Goal: Feedback & Contribution: Leave review/rating

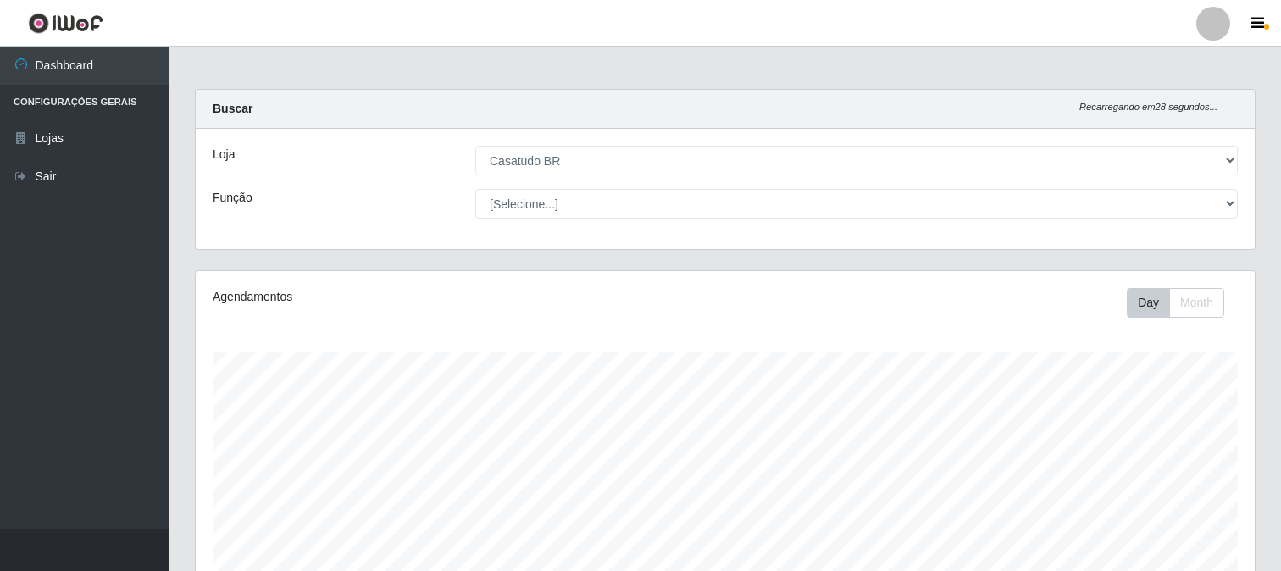
select select "197"
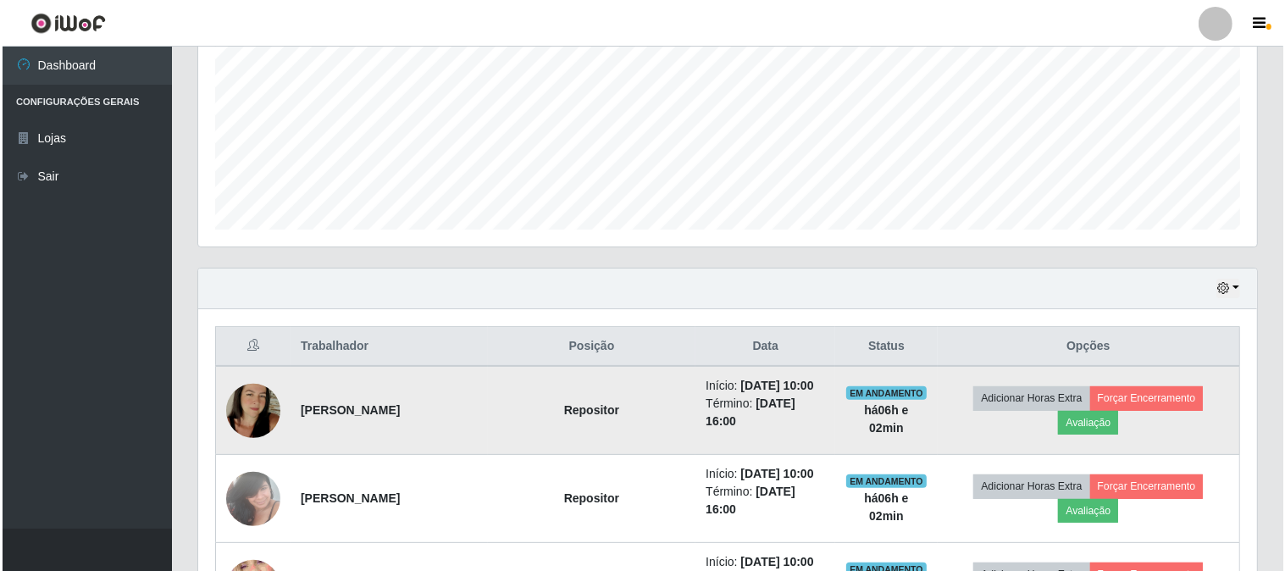
scroll to position [564, 0]
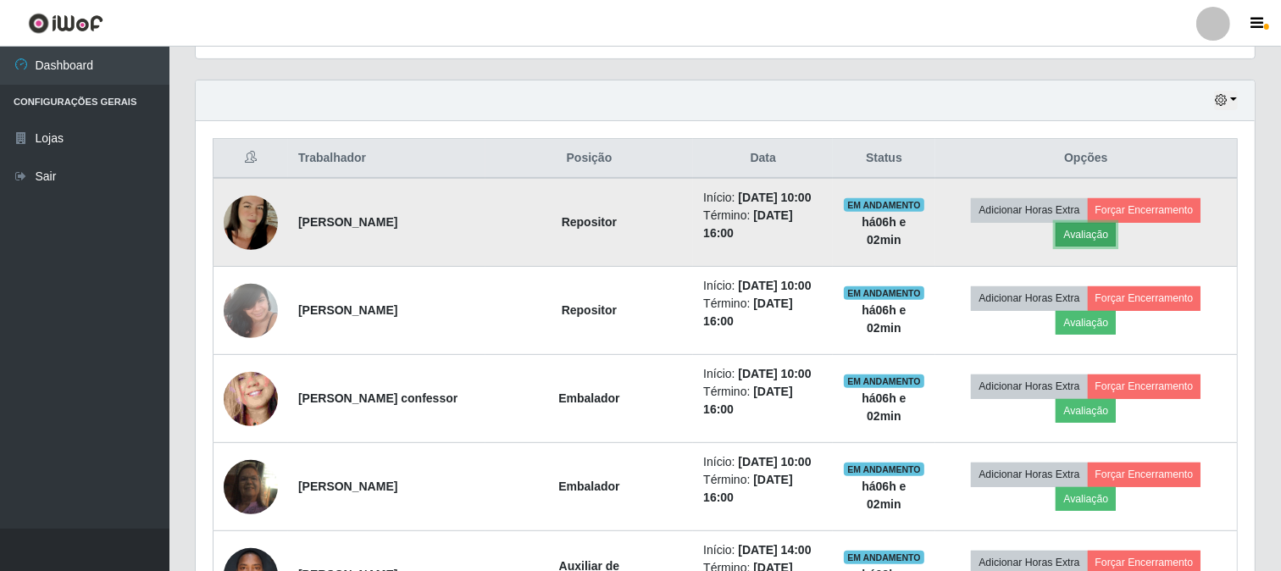
click at [1102, 235] on button "Avaliação" at bounding box center [1085, 235] width 60 height 24
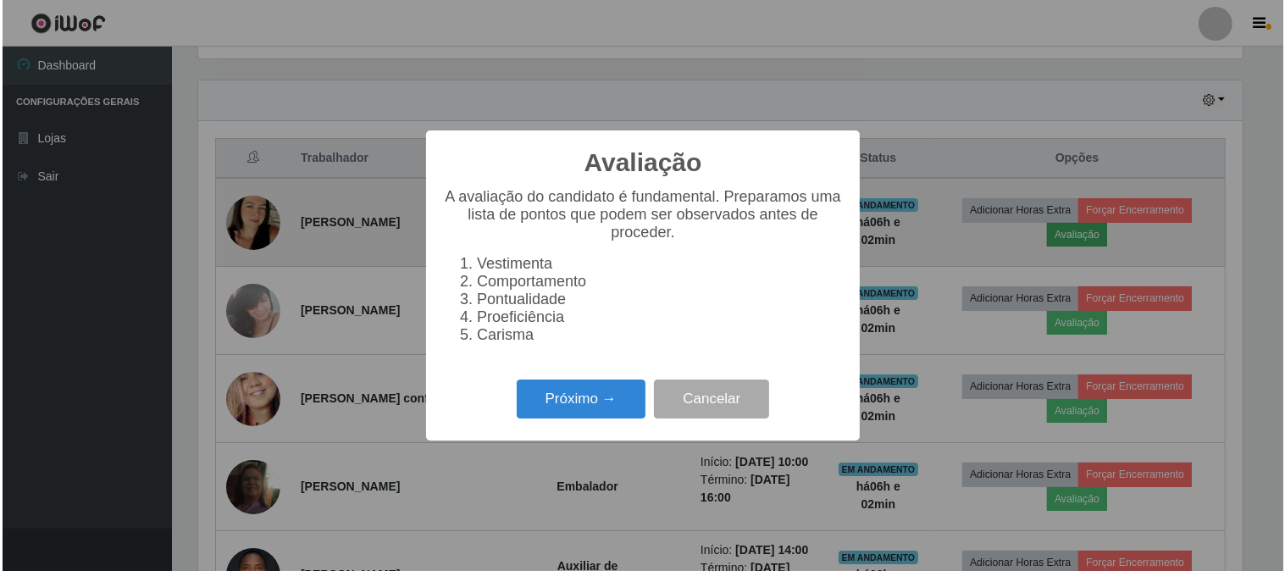
scroll to position [351, 1048]
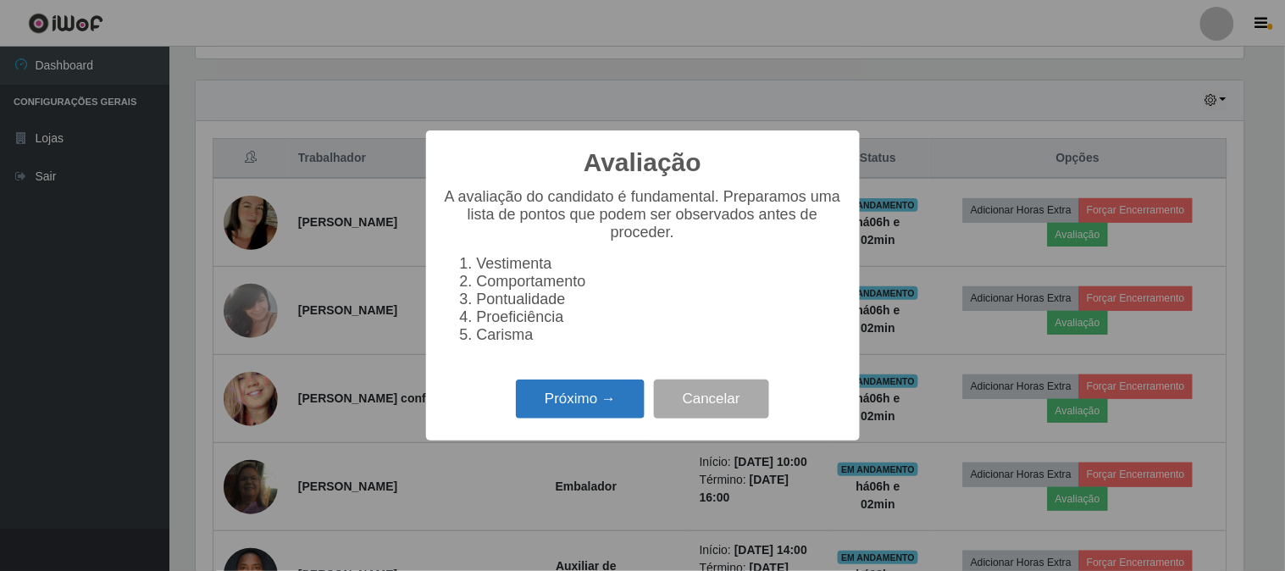
click at [573, 401] on button "Próximo →" at bounding box center [580, 399] width 129 height 40
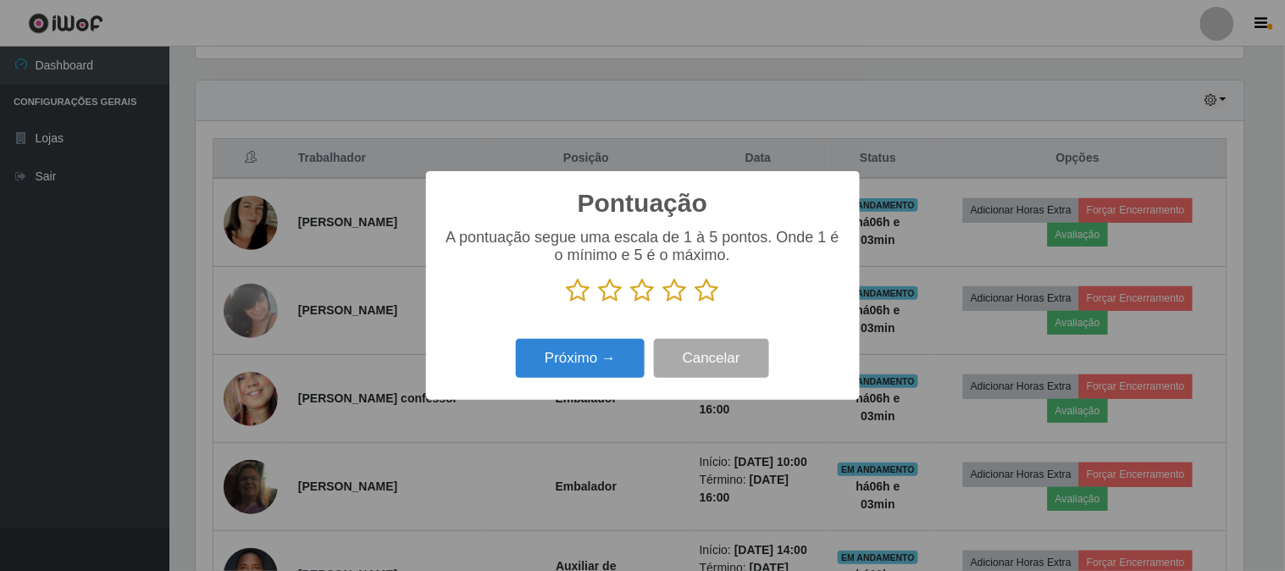
drag, startPoint x: 705, startPoint y: 300, endPoint x: 684, endPoint y: 300, distance: 20.3
click at [696, 300] on icon at bounding box center [707, 290] width 24 height 25
click at [695, 303] on input "radio" at bounding box center [695, 303] width 0 height 0
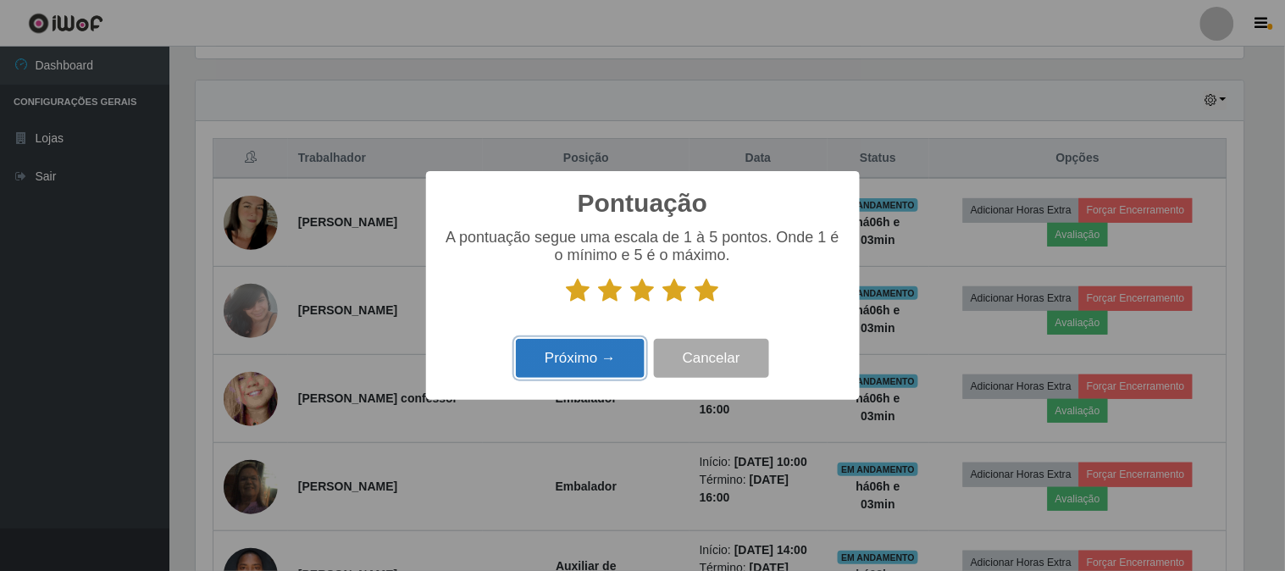
click at [585, 357] on button "Próximo →" at bounding box center [580, 359] width 129 height 40
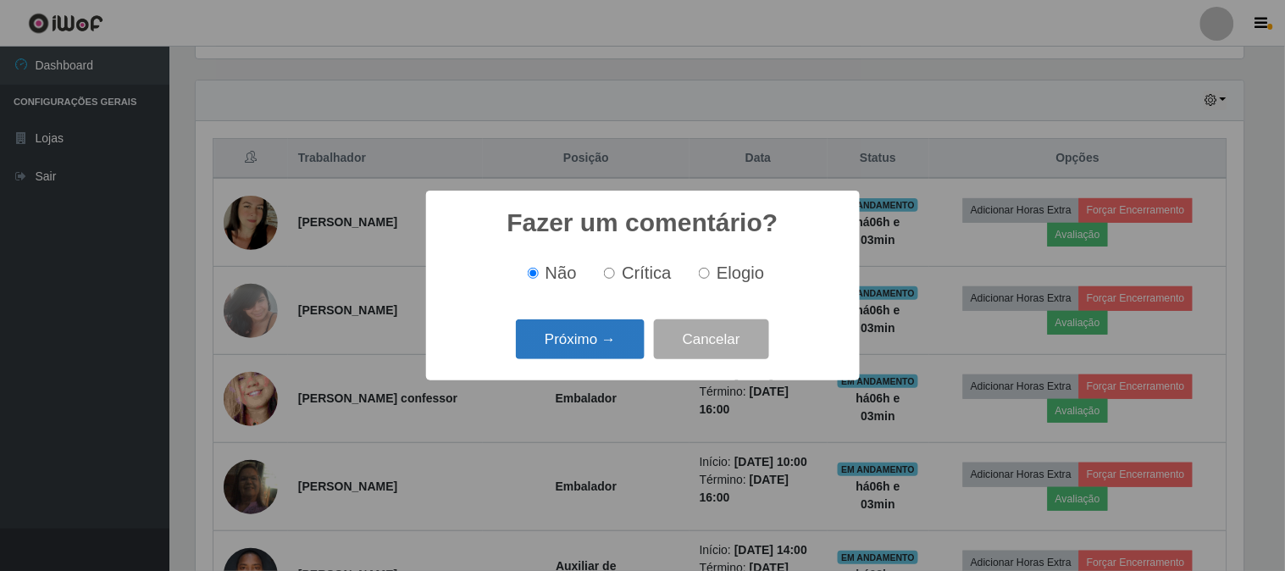
click at [555, 330] on button "Próximo →" at bounding box center [580, 339] width 129 height 40
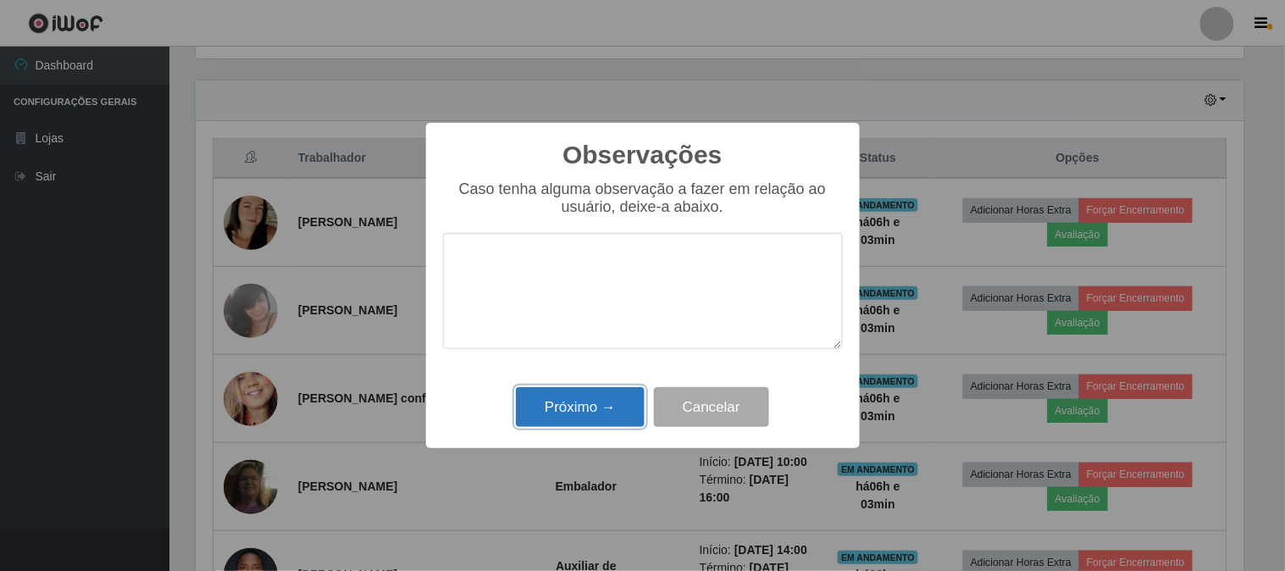
click at [598, 416] on button "Próximo →" at bounding box center [580, 407] width 129 height 40
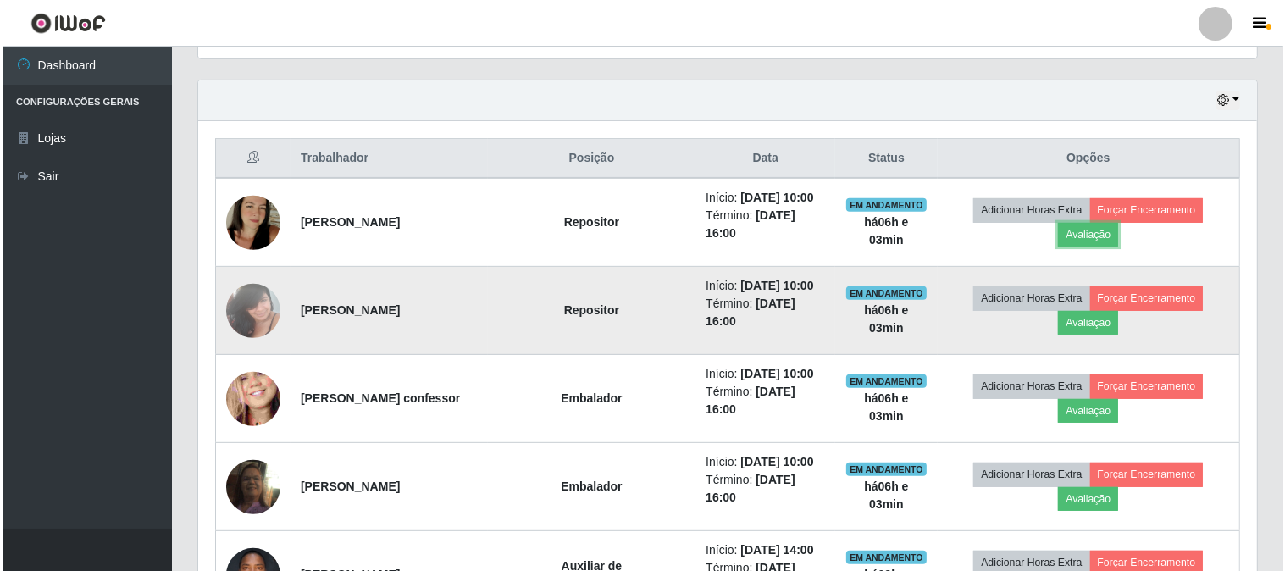
scroll to position [351, 1059]
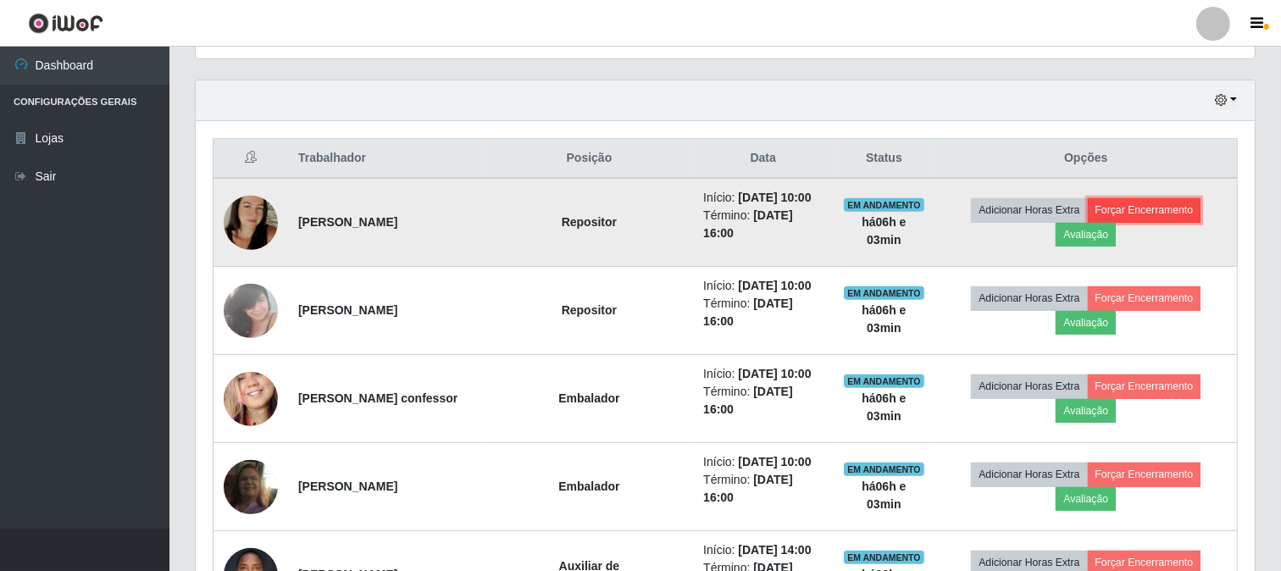
click at [1173, 210] on button "Forçar Encerramento" at bounding box center [1143, 210] width 113 height 24
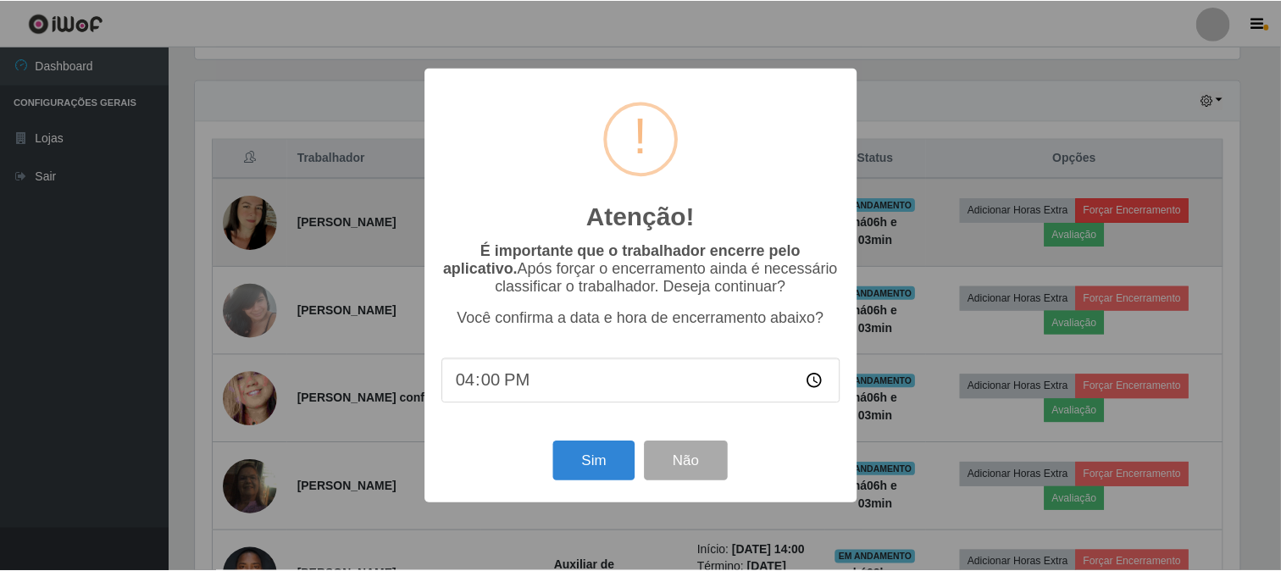
scroll to position [351, 1048]
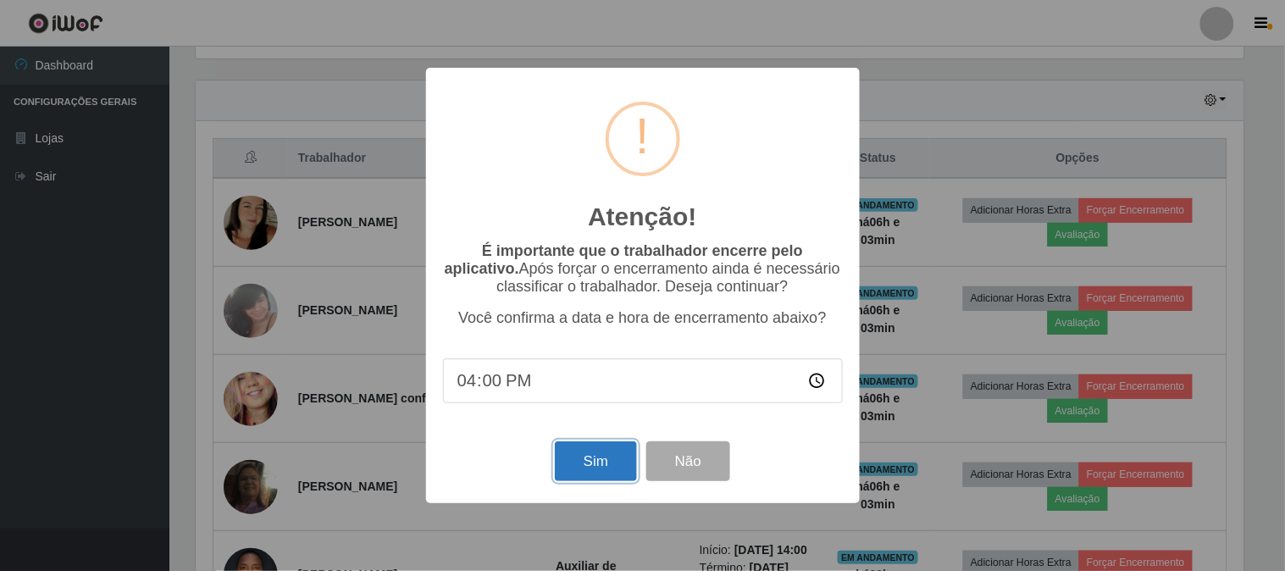
click at [594, 453] on button "Sim" at bounding box center [596, 461] width 82 height 40
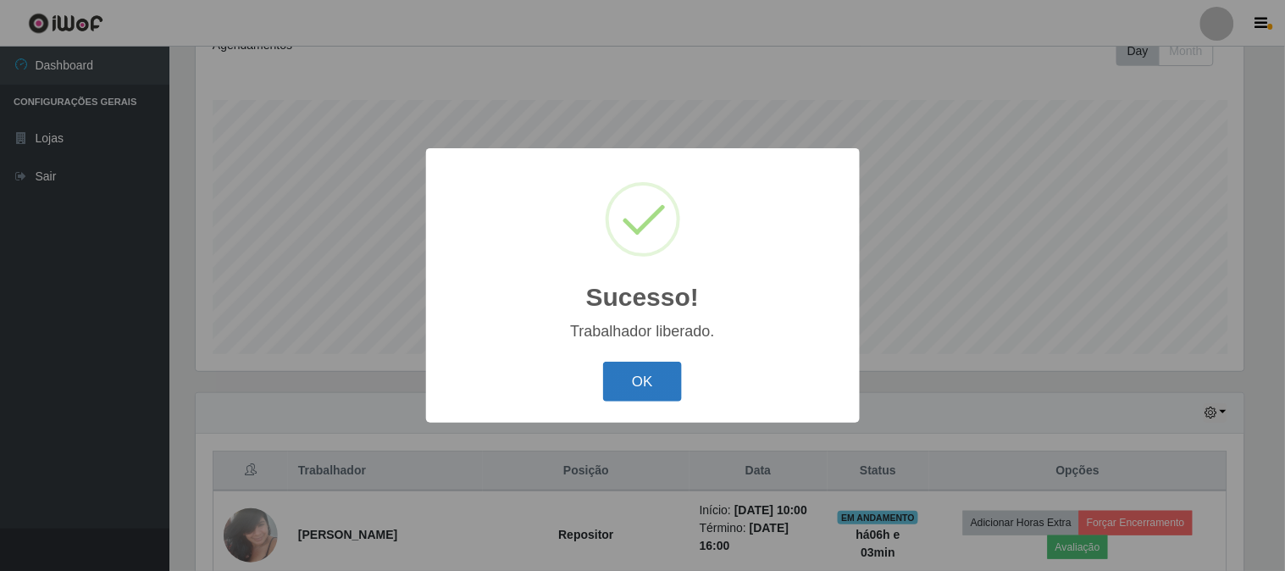
click at [664, 395] on button "OK" at bounding box center [642, 382] width 79 height 40
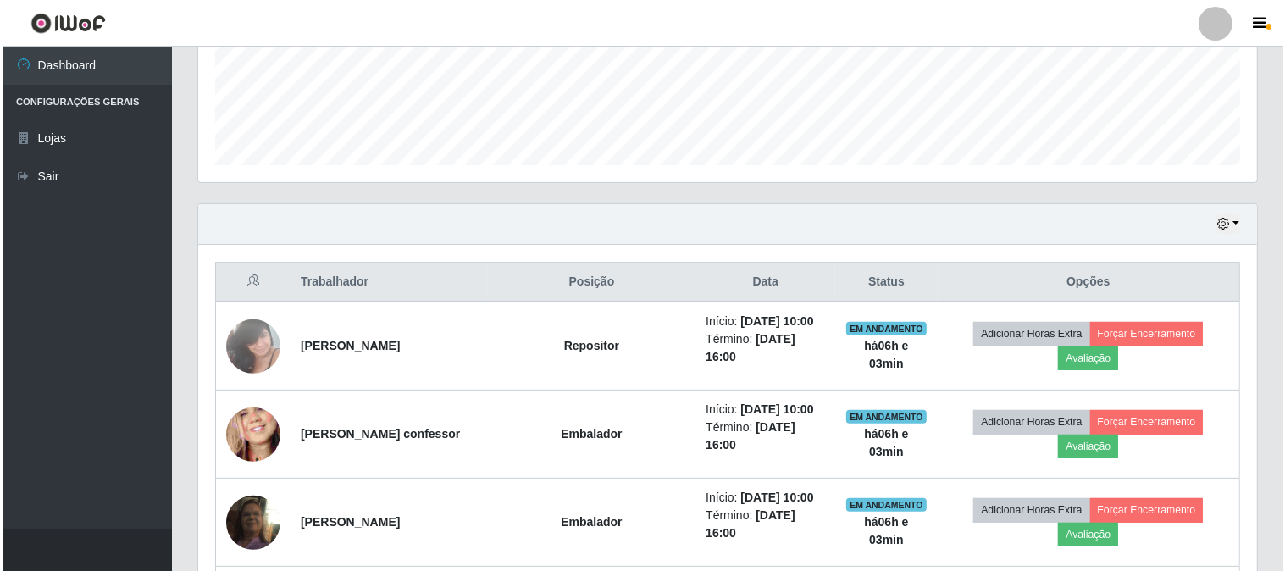
scroll to position [534, 0]
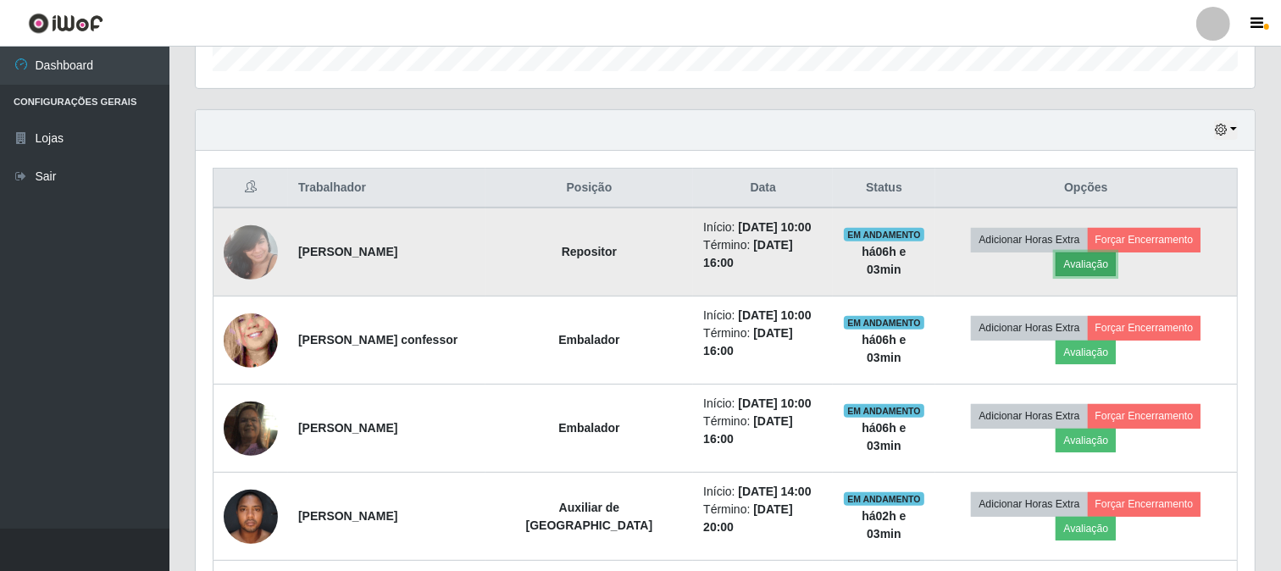
click at [1086, 263] on button "Avaliação" at bounding box center [1085, 264] width 60 height 24
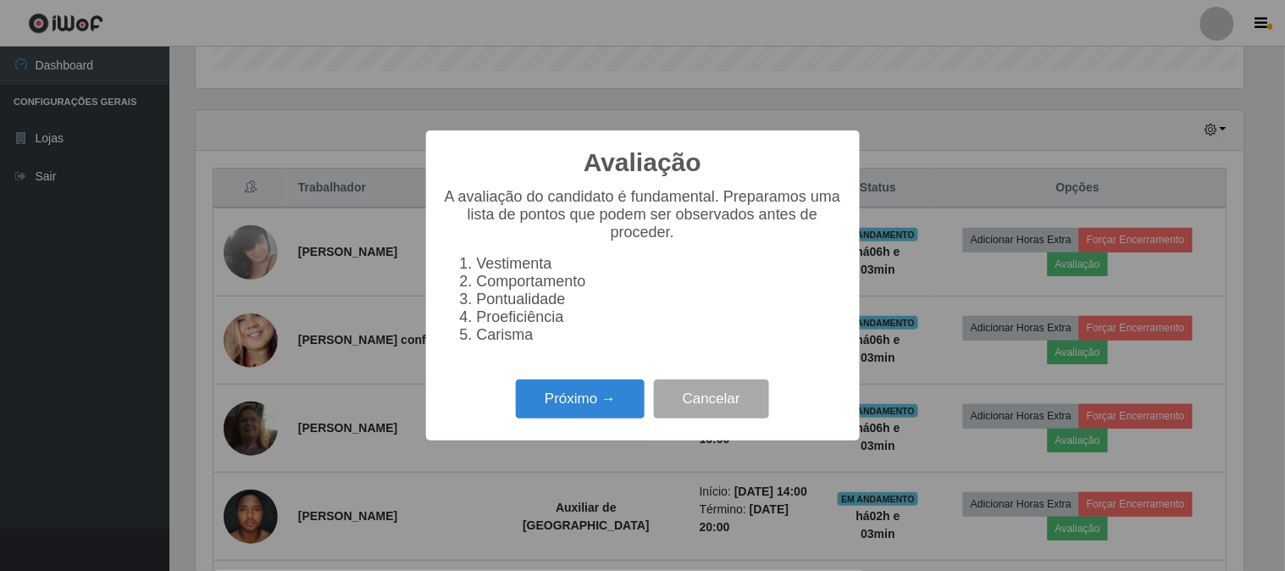
scroll to position [351, 1048]
click at [584, 398] on button "Próximo →" at bounding box center [580, 399] width 129 height 40
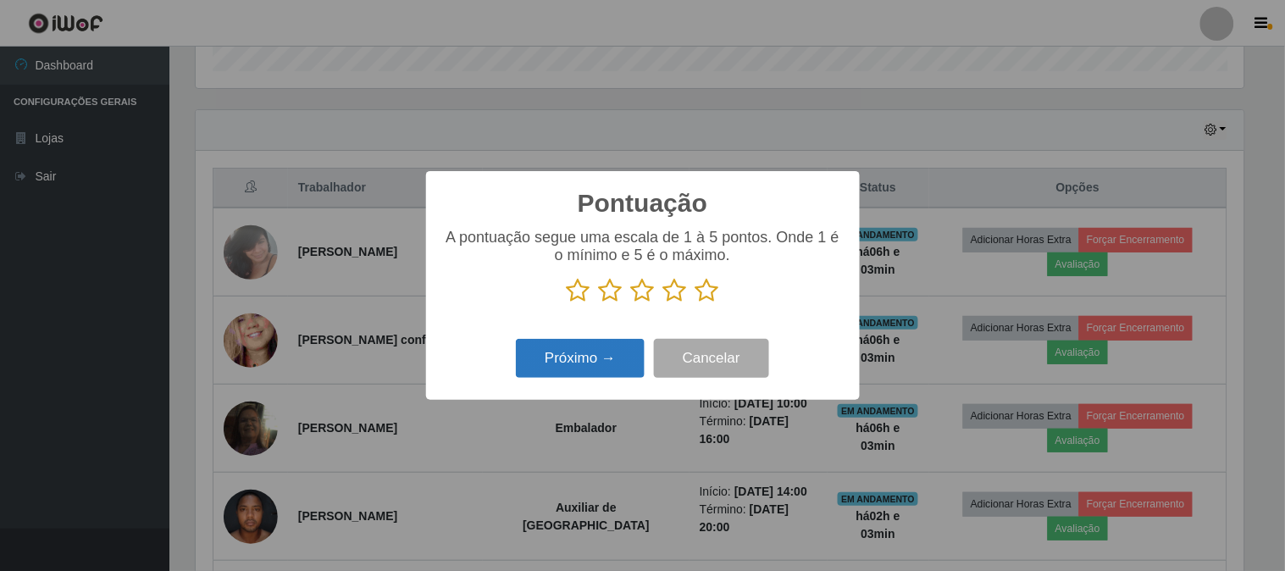
scroll to position [846584, 845887]
drag, startPoint x: 707, startPoint y: 290, endPoint x: 573, endPoint y: 356, distance: 149.2
click at [707, 291] on icon at bounding box center [707, 290] width 24 height 25
click at [695, 303] on input "radio" at bounding box center [695, 303] width 0 height 0
click at [566, 362] on button "Próximo →" at bounding box center [580, 359] width 129 height 40
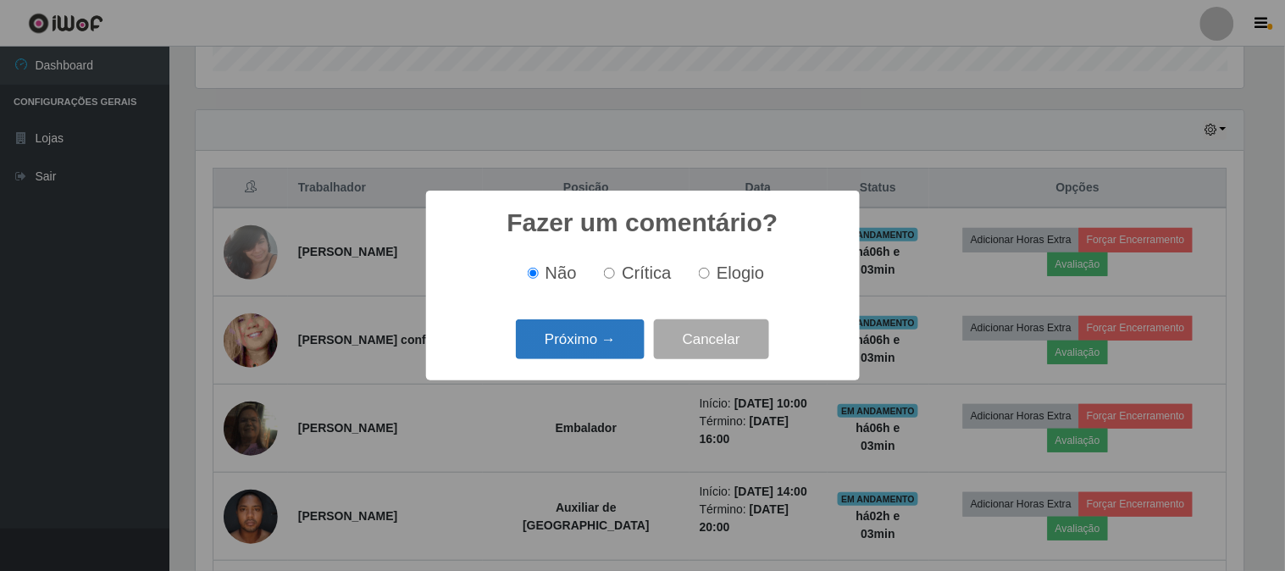
click at [523, 335] on button "Próximo →" at bounding box center [580, 339] width 129 height 40
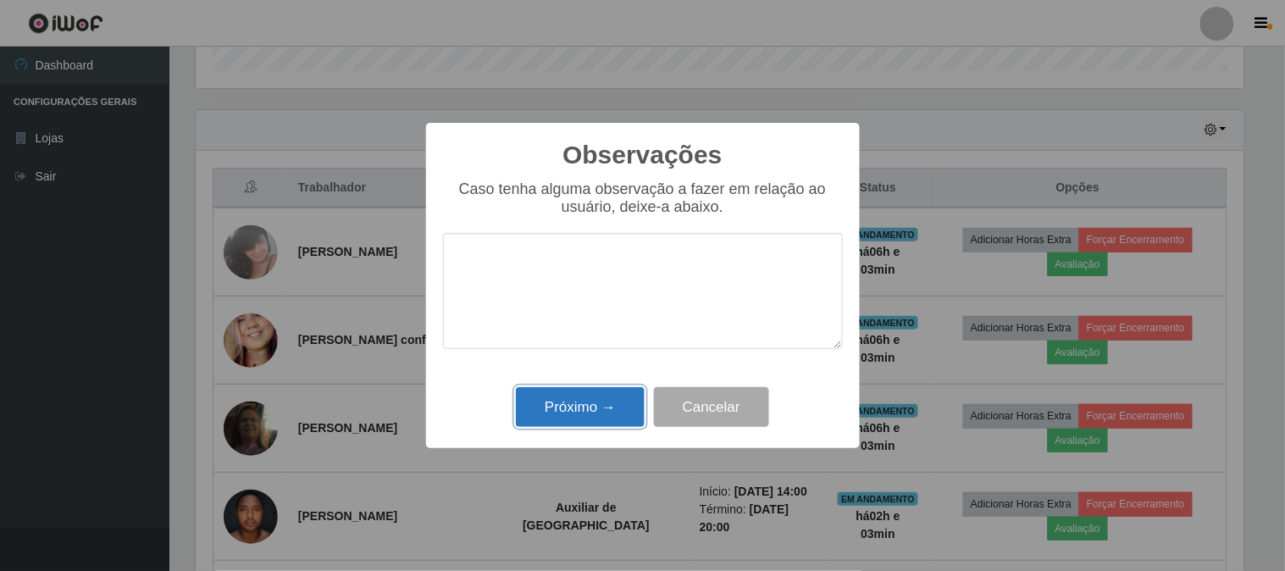
click at [595, 407] on button "Próximo →" at bounding box center [580, 407] width 129 height 40
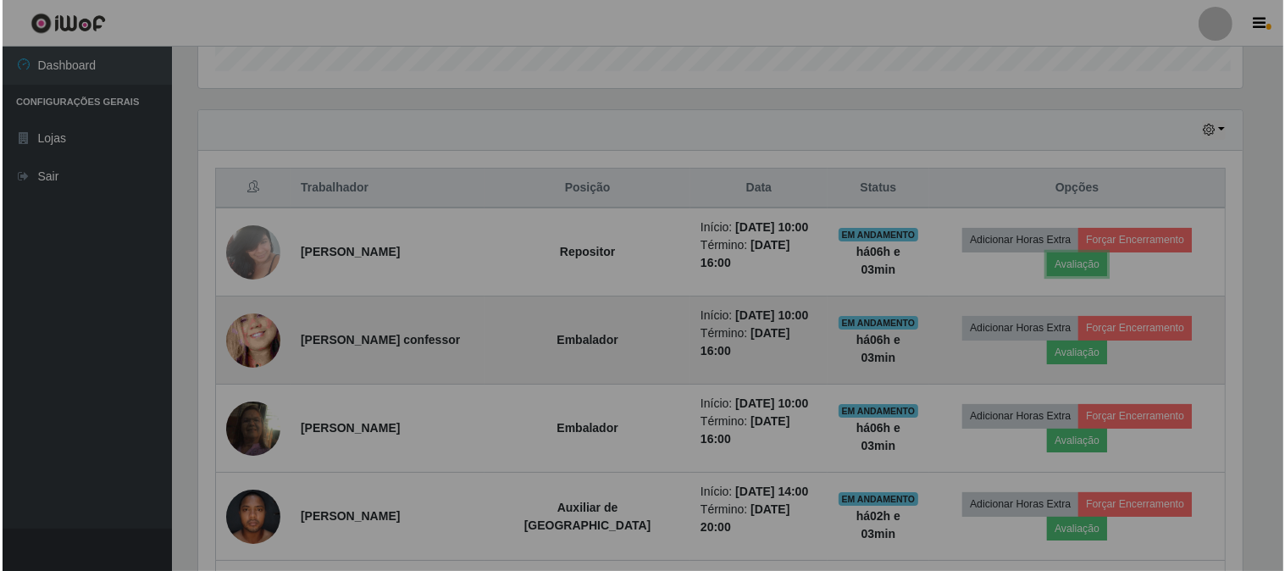
scroll to position [351, 1059]
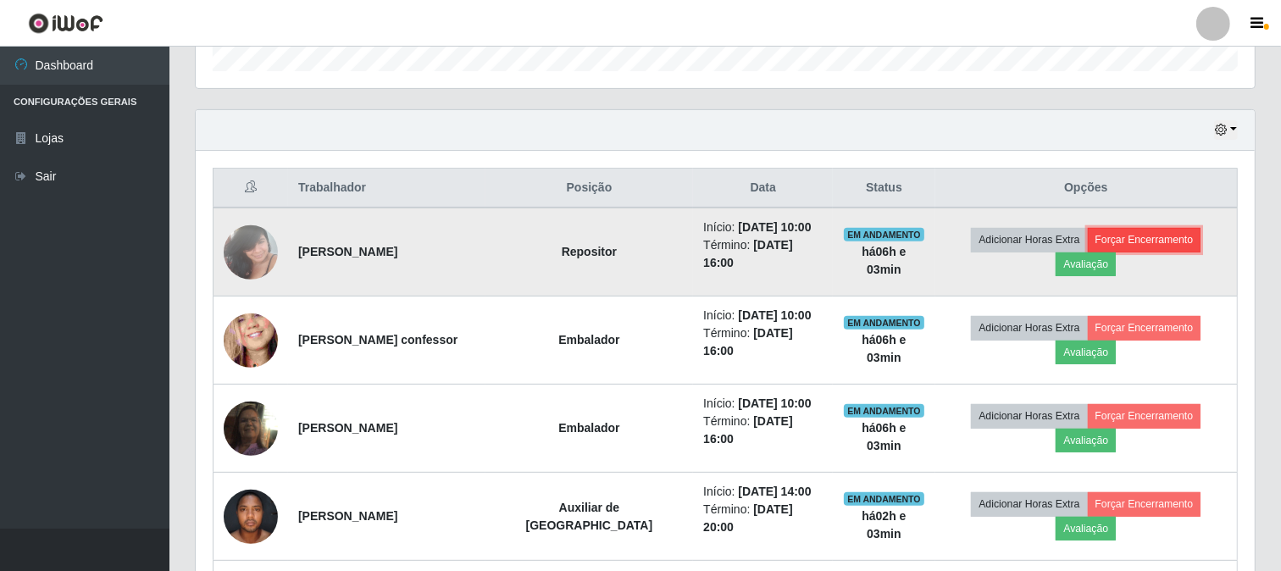
click at [1148, 239] on button "Forçar Encerramento" at bounding box center [1143, 240] width 113 height 24
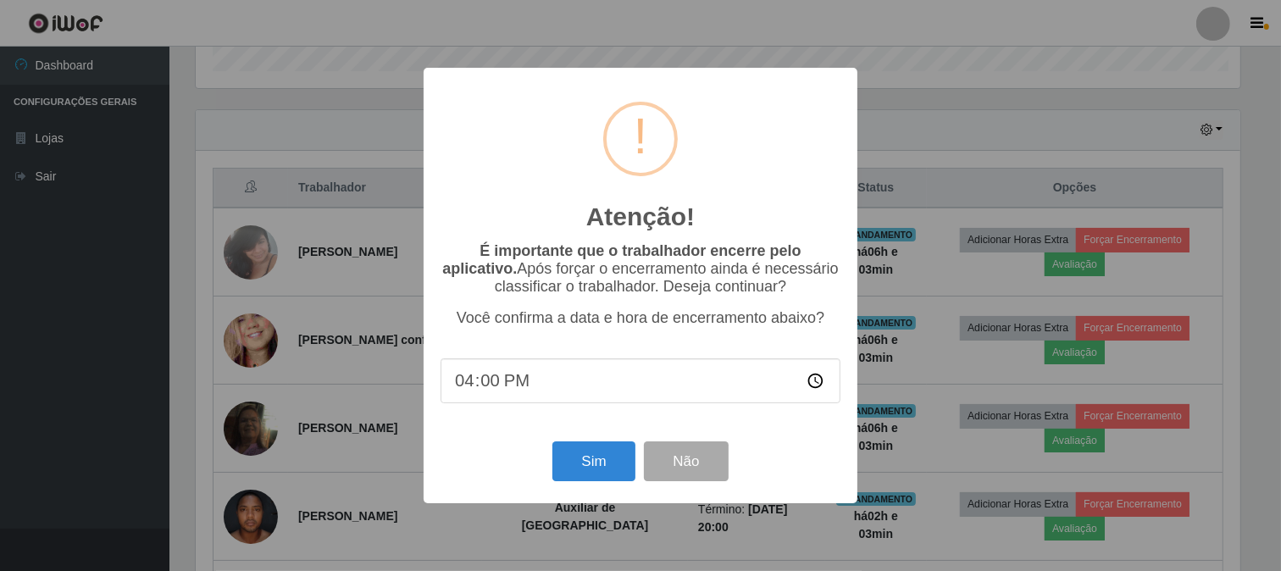
scroll to position [351, 1048]
click at [596, 457] on button "Sim" at bounding box center [596, 461] width 82 height 40
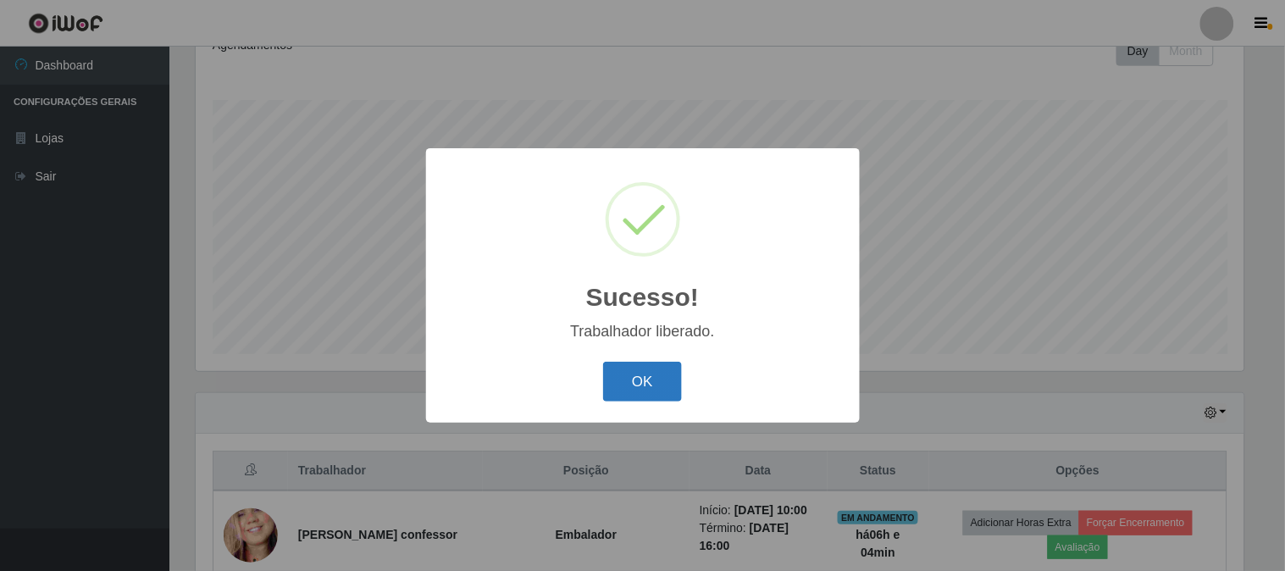
click at [642, 385] on button "OK" at bounding box center [642, 382] width 79 height 40
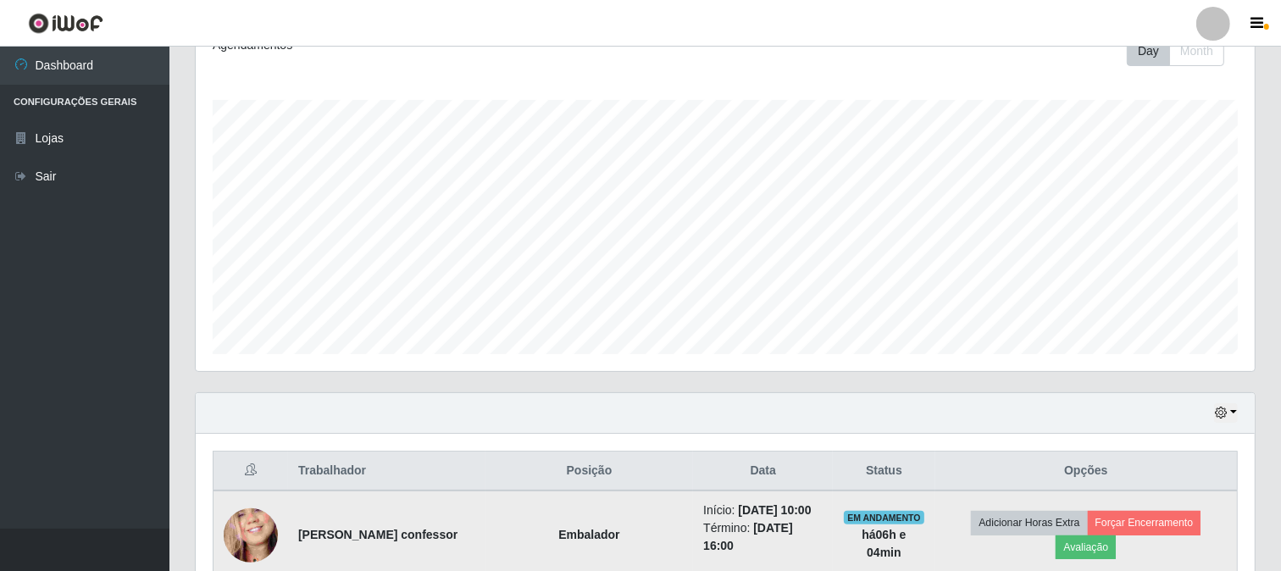
scroll to position [440, 0]
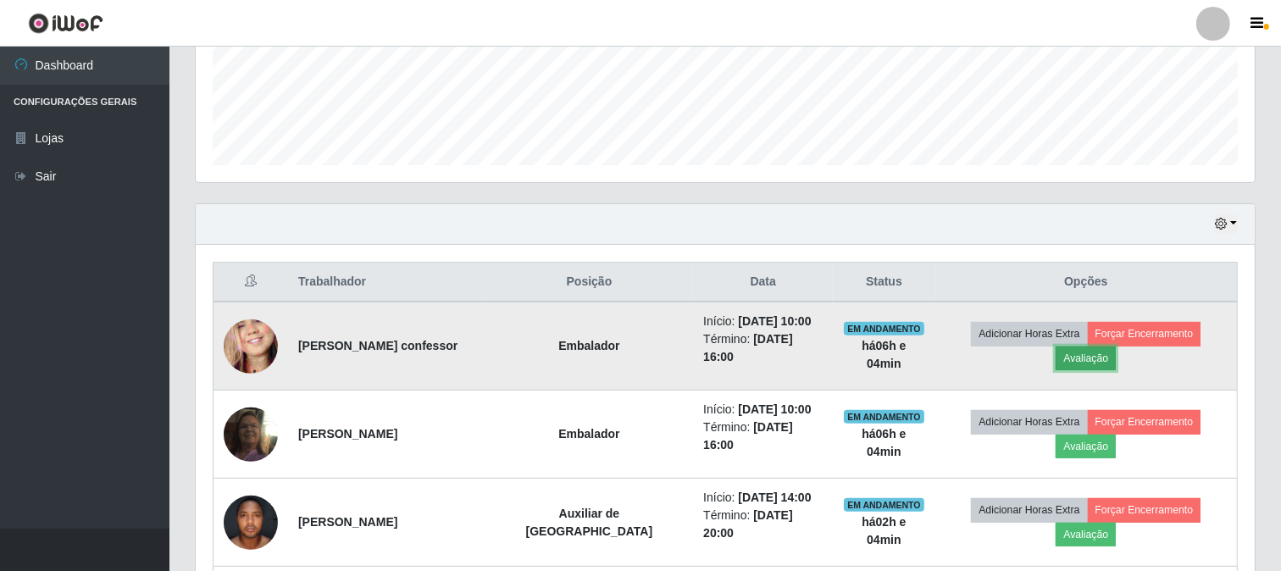
click at [1065, 361] on button "Avaliação" at bounding box center [1085, 358] width 60 height 24
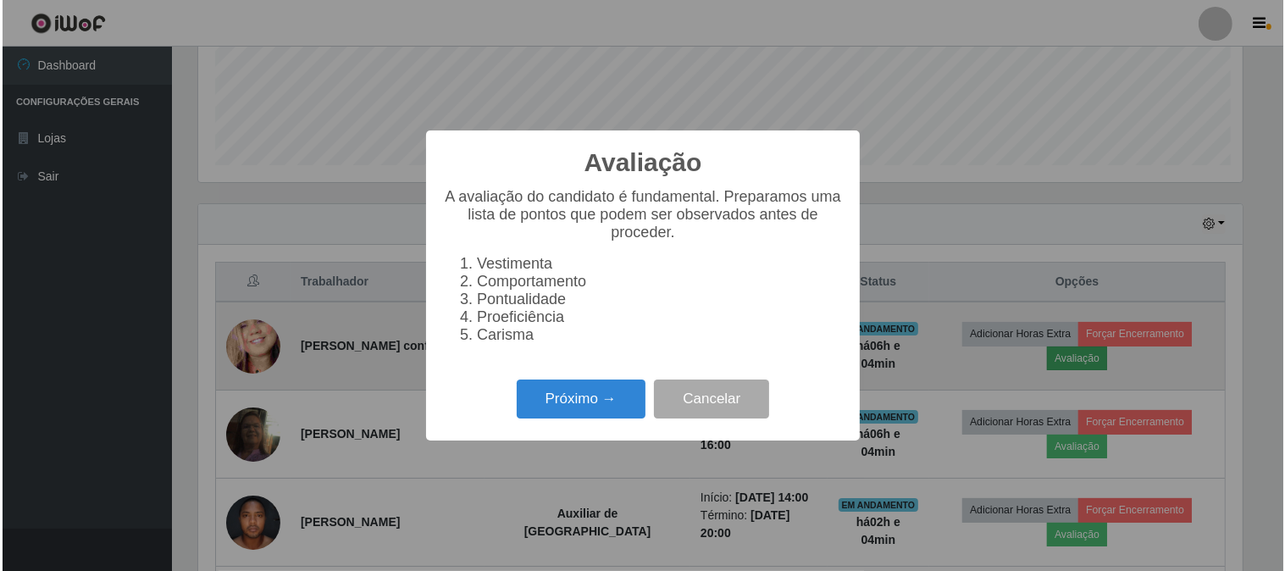
scroll to position [0, 0]
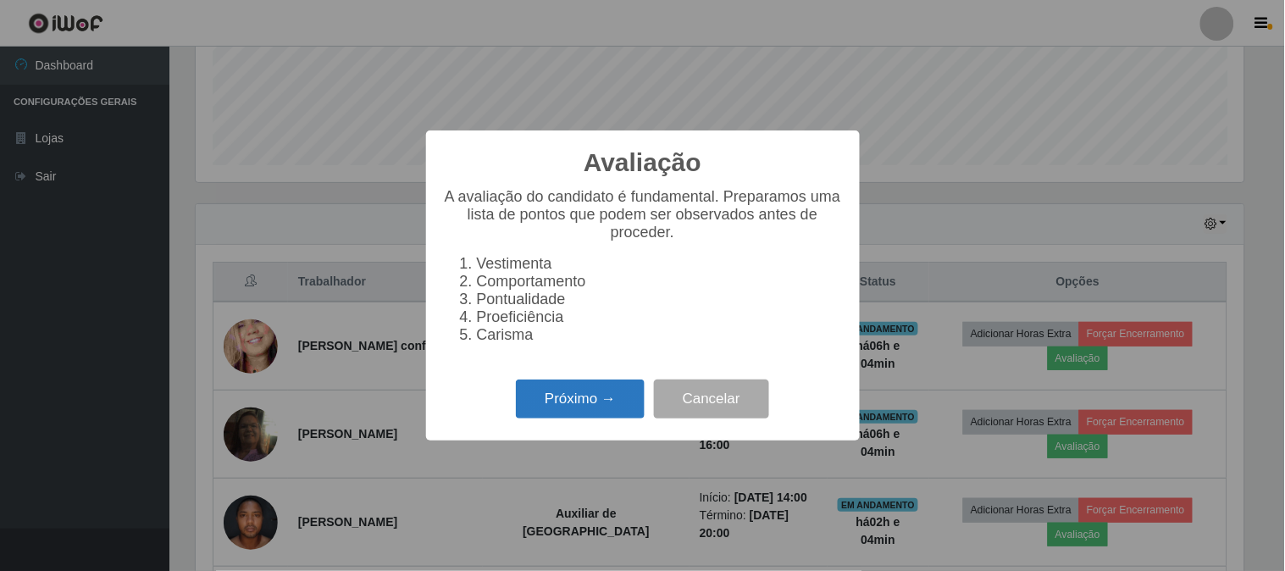
click at [590, 408] on button "Próximo →" at bounding box center [580, 399] width 129 height 40
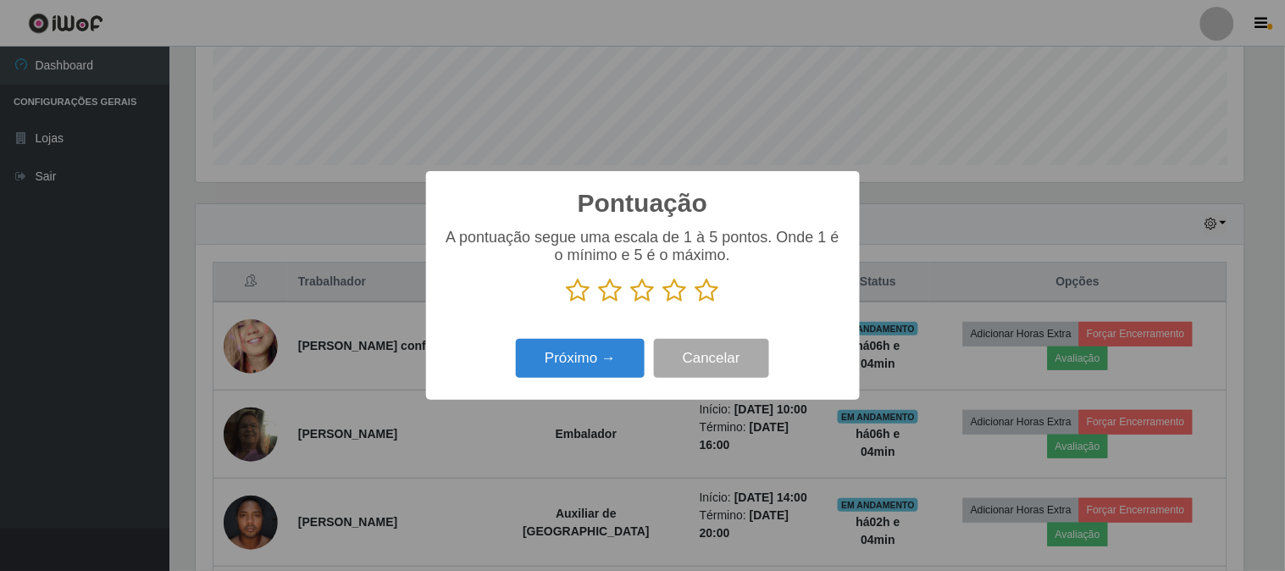
click at [713, 294] on icon at bounding box center [707, 290] width 24 height 25
click at [695, 303] on input "radio" at bounding box center [695, 303] width 0 height 0
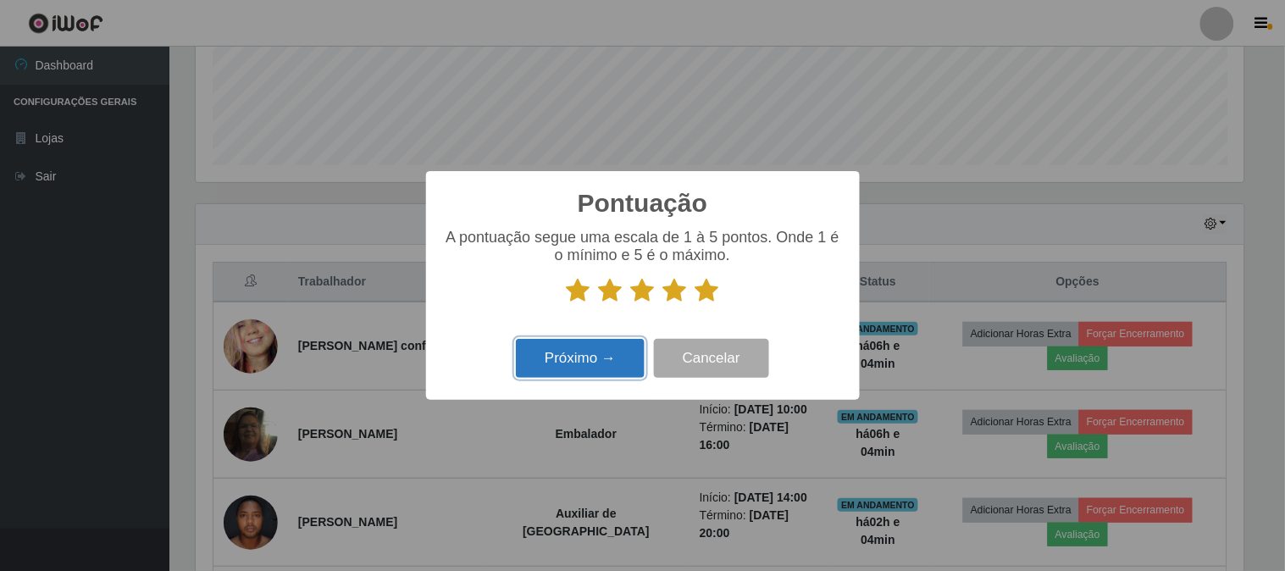
click at [628, 342] on button "Próximo →" at bounding box center [580, 359] width 129 height 40
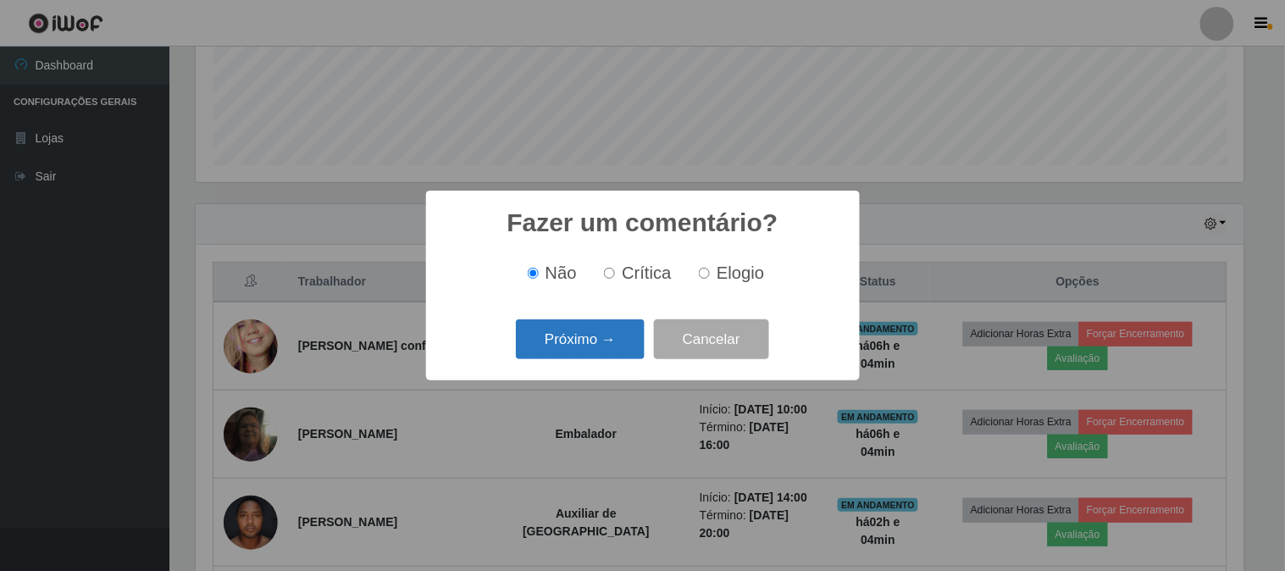
click at [611, 349] on button "Próximo →" at bounding box center [580, 339] width 129 height 40
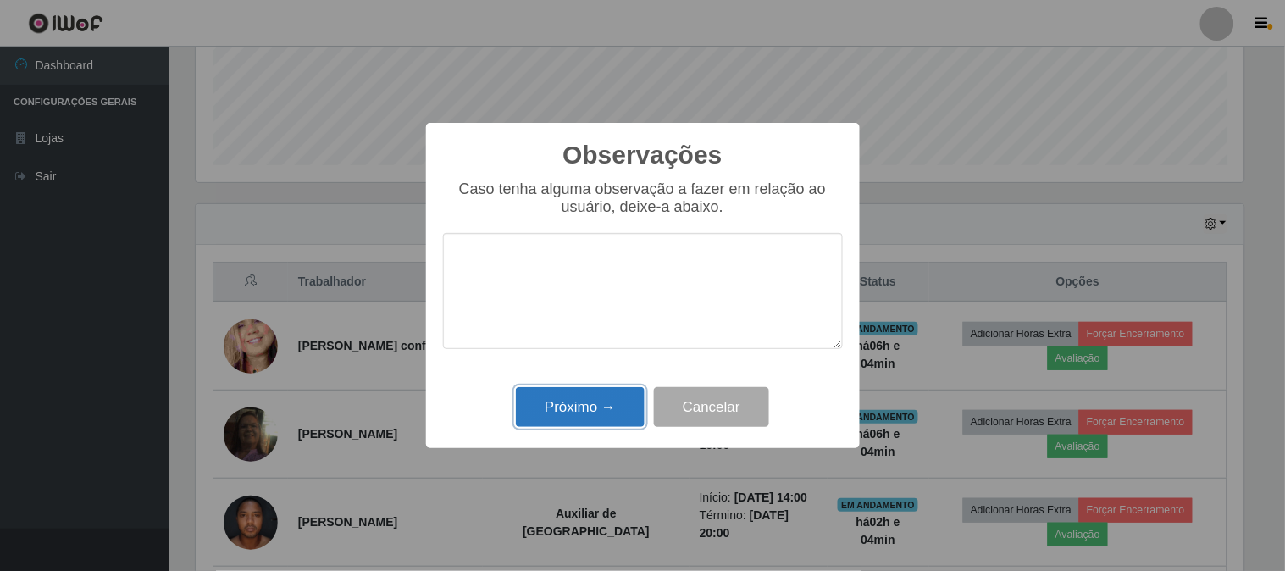
click at [591, 405] on button "Próximo →" at bounding box center [580, 407] width 129 height 40
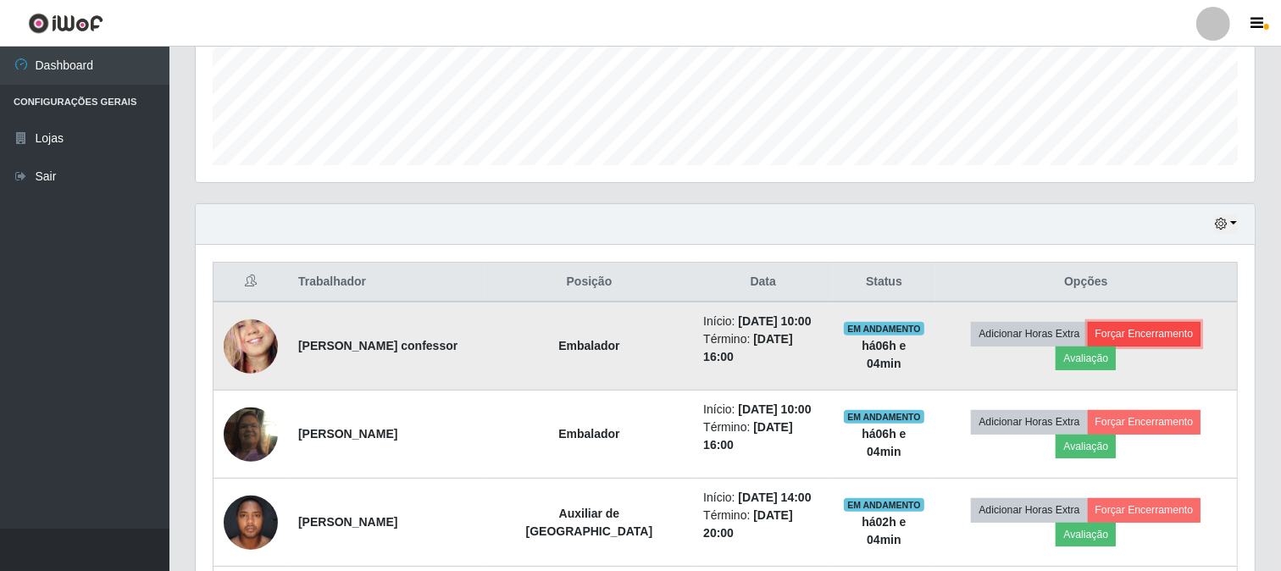
click at [1150, 337] on button "Forçar Encerramento" at bounding box center [1143, 334] width 113 height 24
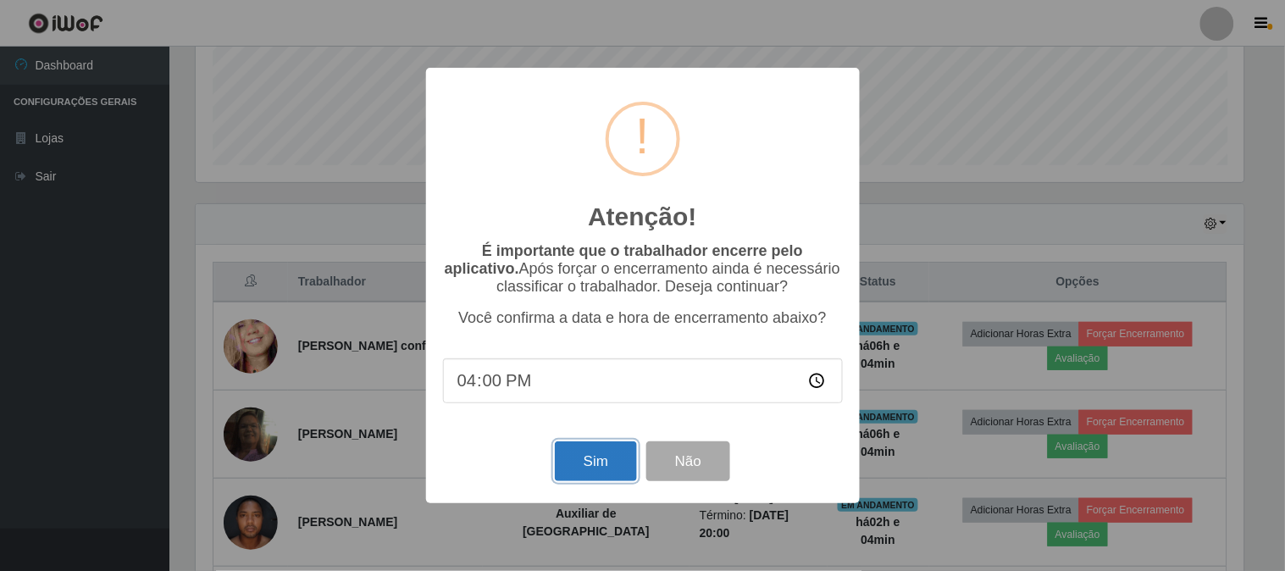
click at [582, 479] on button "Sim" at bounding box center [596, 461] width 82 height 40
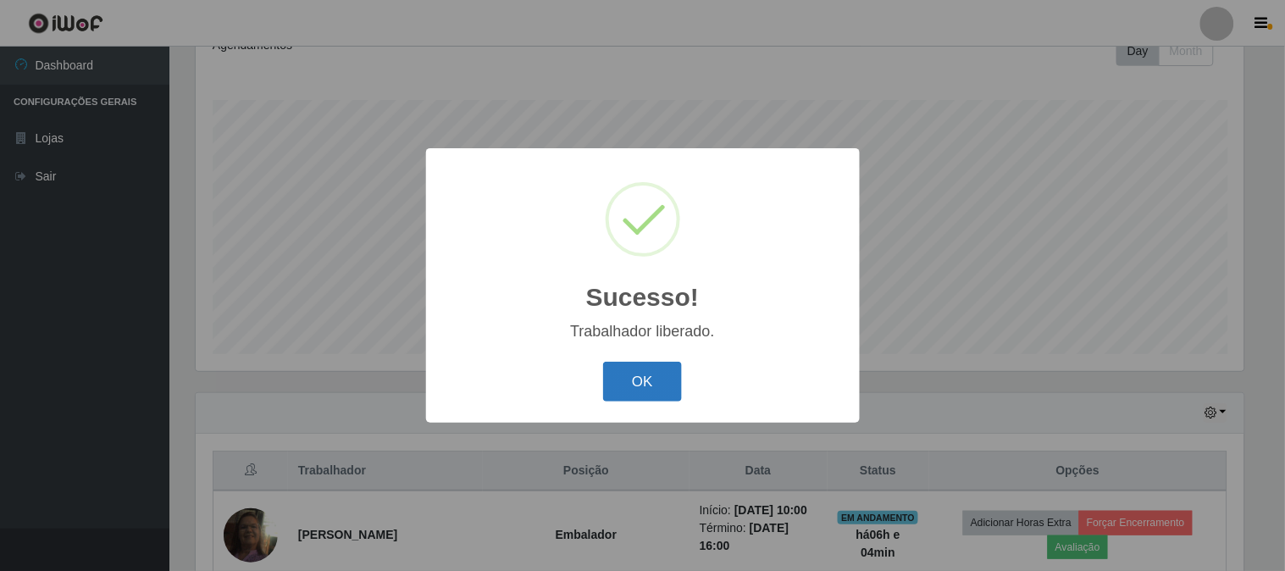
click at [620, 386] on button "OK" at bounding box center [642, 382] width 79 height 40
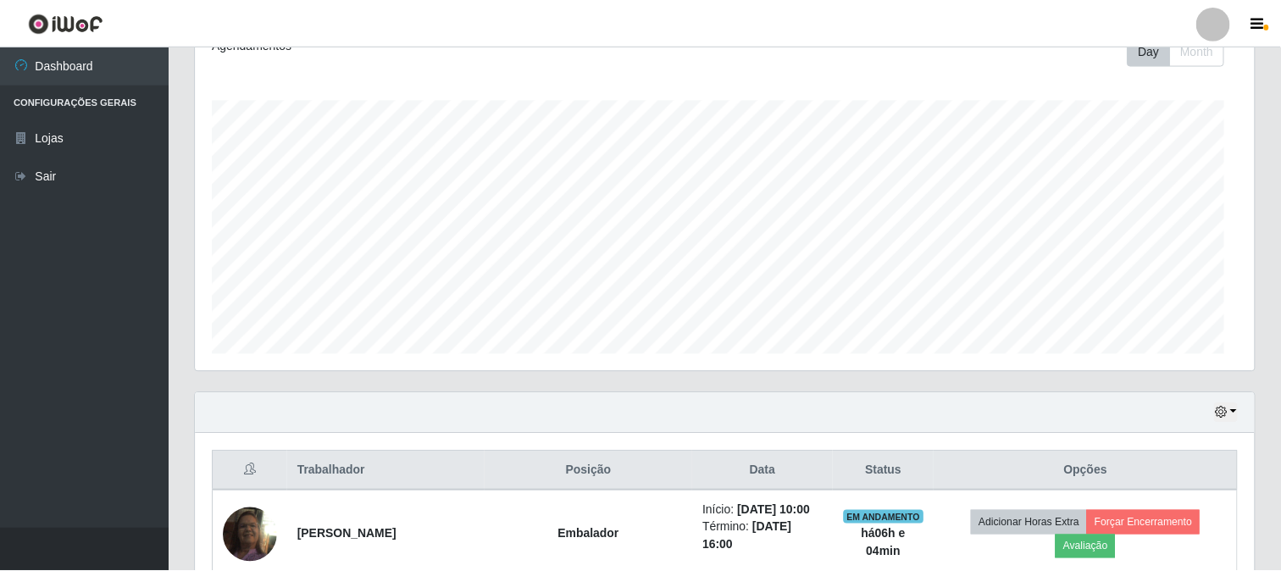
scroll to position [846584, 845877]
